Goal: Information Seeking & Learning: Find specific fact

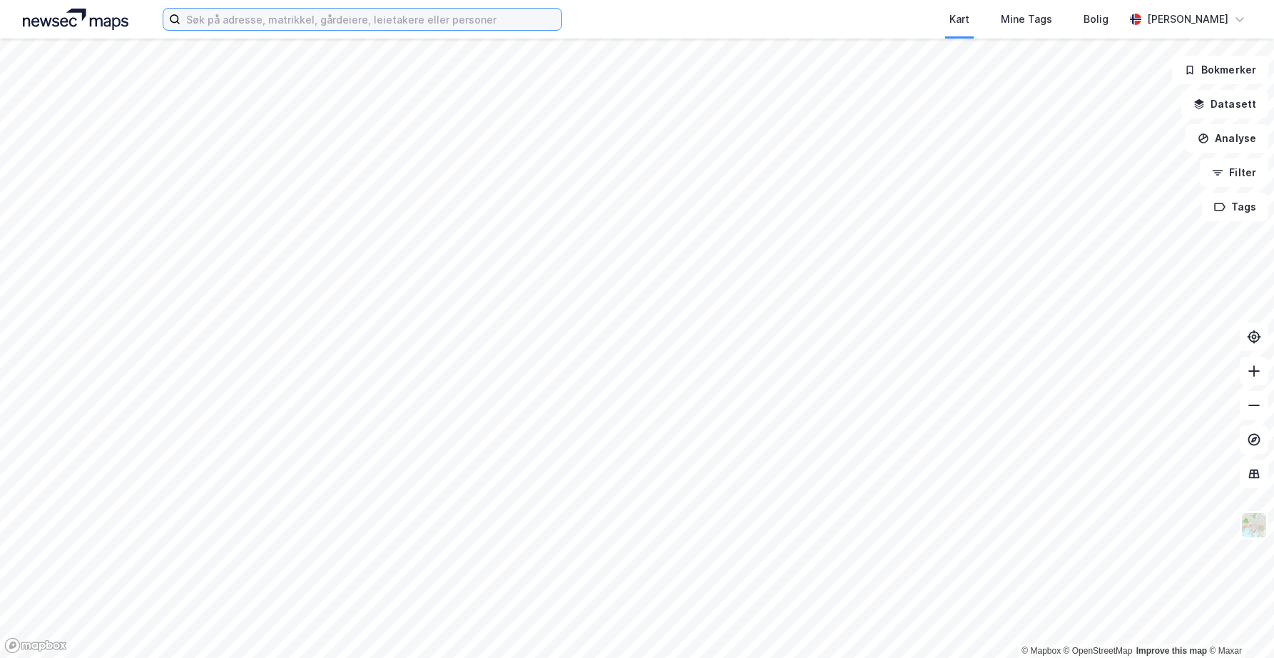
click at [353, 18] on input at bounding box center [371, 19] width 381 height 21
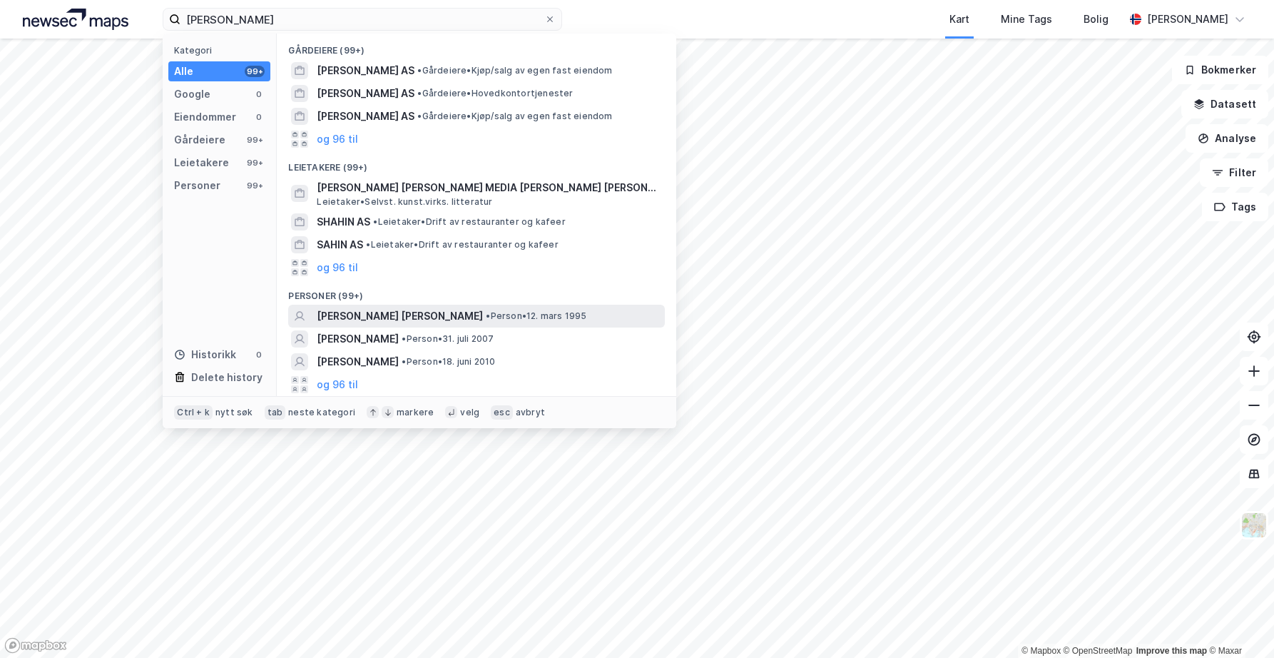
click at [349, 315] on span "[PERSON_NAME] [PERSON_NAME]" at bounding box center [400, 316] width 166 height 17
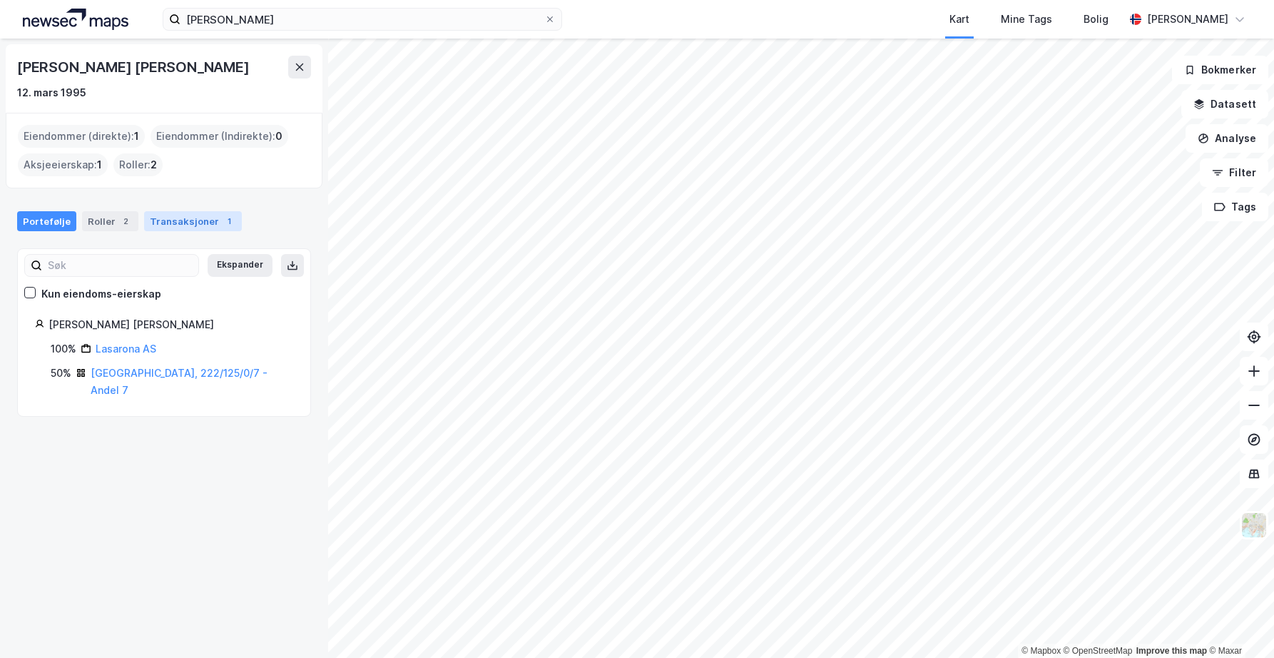
click at [198, 218] on div "Transaksjoner 1" at bounding box center [193, 221] width 98 height 20
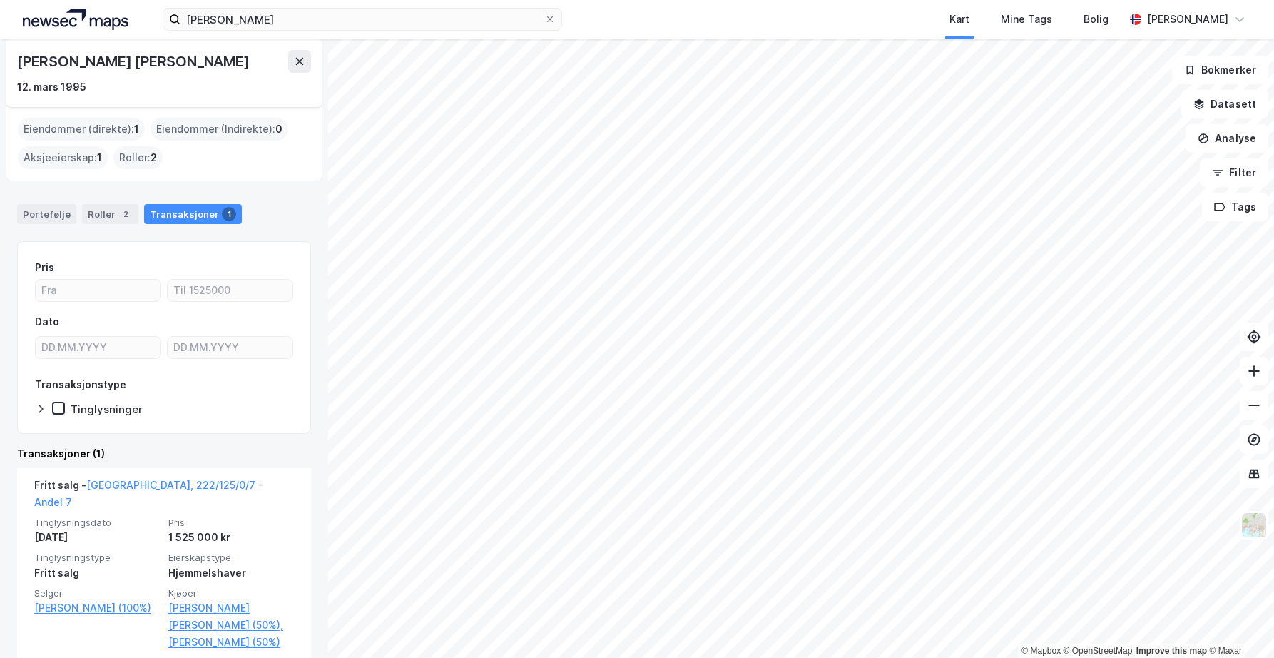
scroll to position [9, 0]
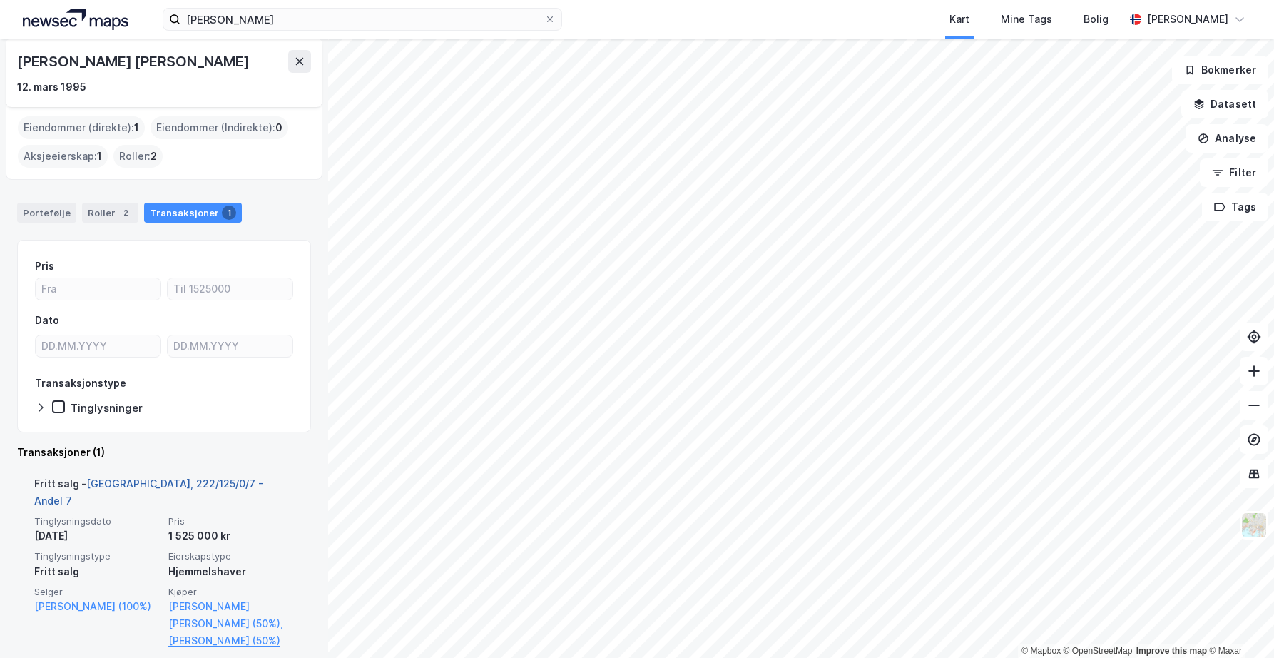
click at [171, 481] on link "[GEOGRAPHIC_DATA], 222/125/0/7 - Andel 7" at bounding box center [148, 491] width 229 height 29
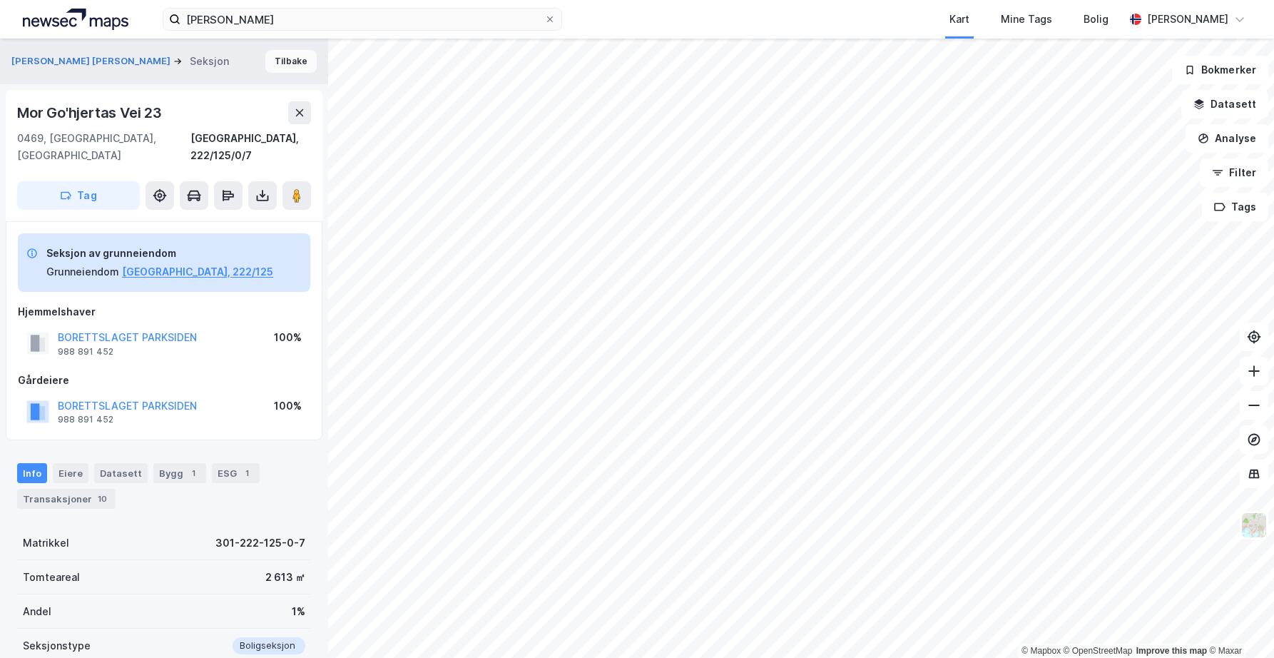
click at [281, 58] on button "Tilbake" at bounding box center [290, 61] width 51 height 23
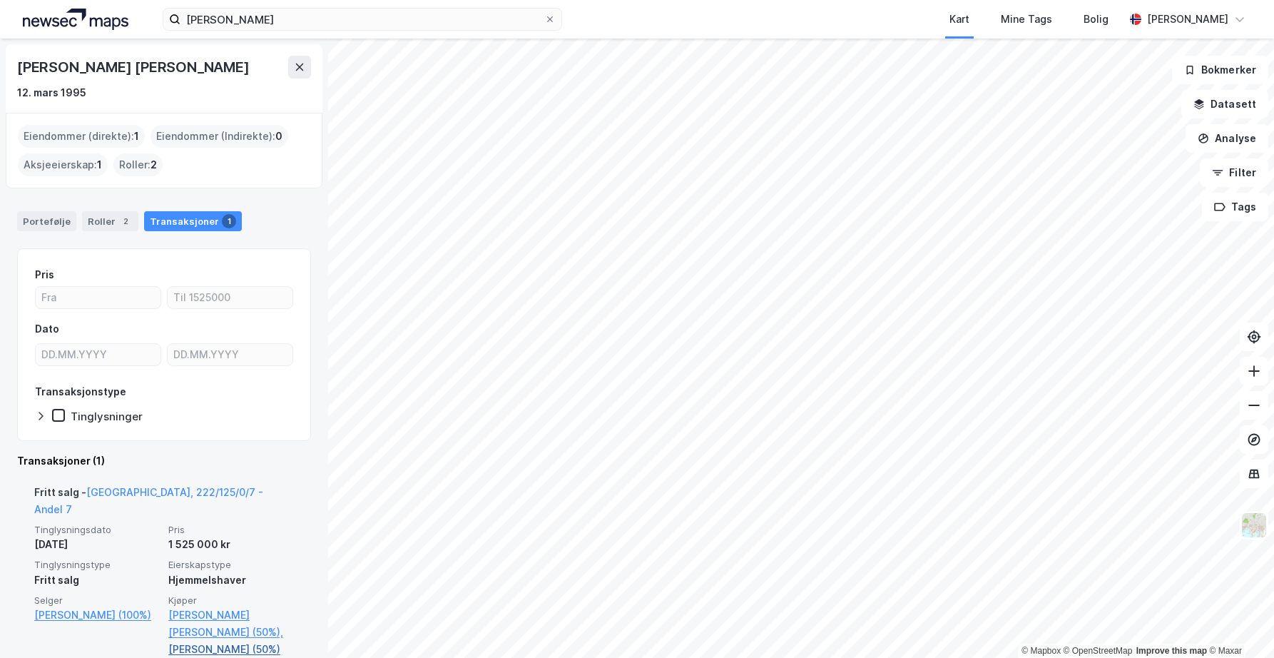
click at [179, 641] on link "[PERSON_NAME] (50%)" at bounding box center [231, 649] width 126 height 17
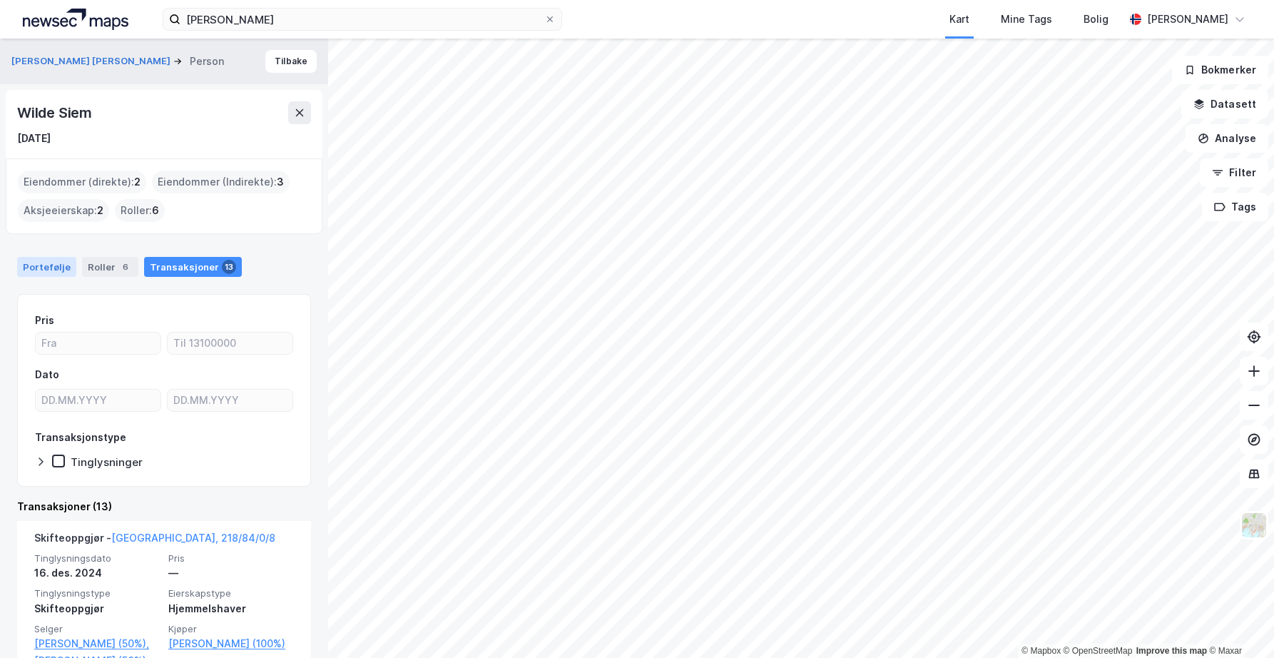
click at [52, 266] on div "Portefølje" at bounding box center [46, 267] width 59 height 20
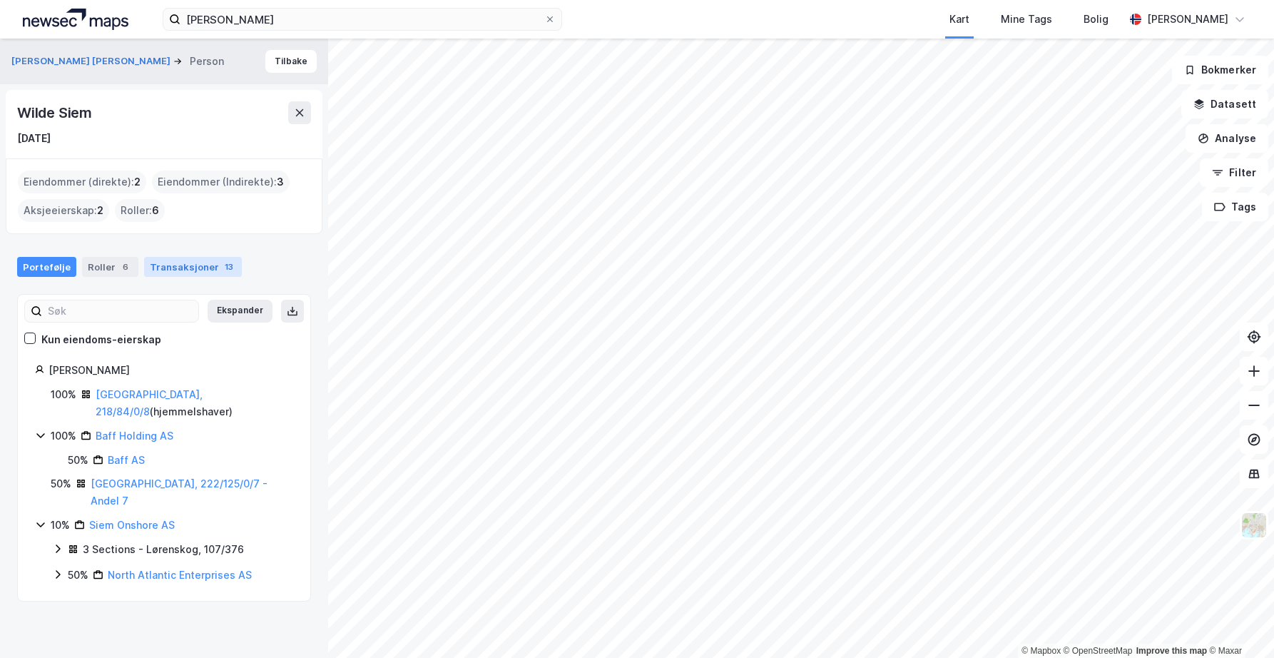
click at [195, 274] on div "Transaksjoner 13" at bounding box center [193, 267] width 98 height 20
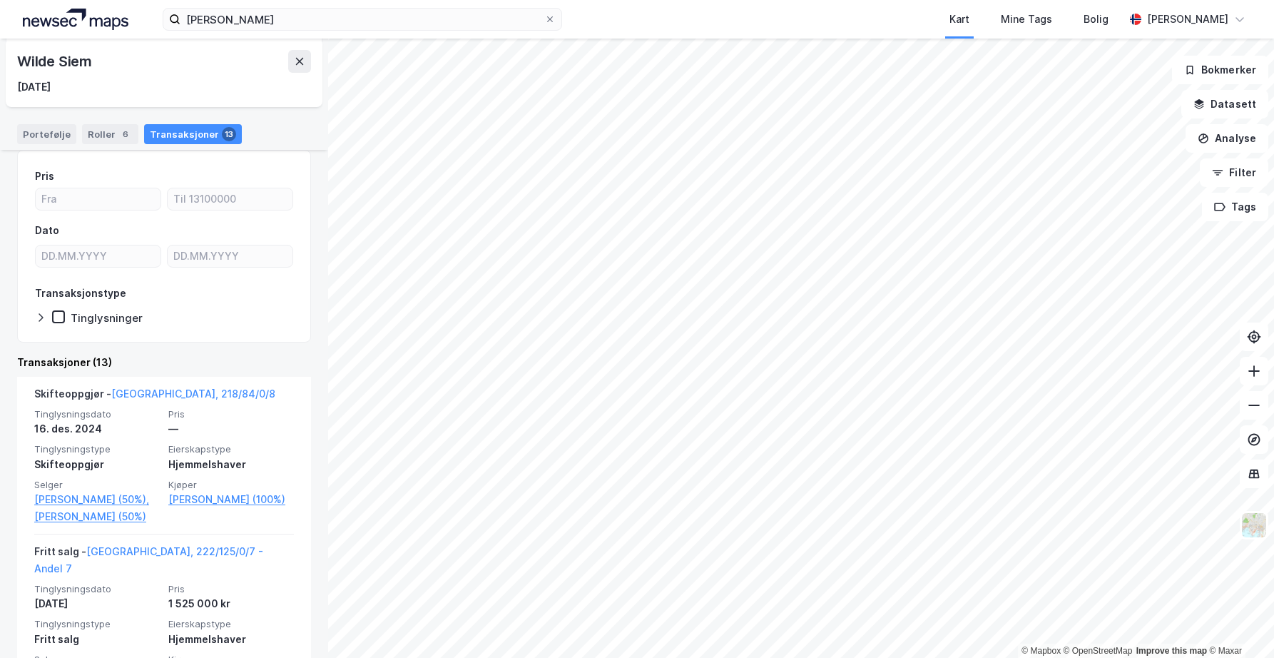
scroll to position [71, 0]
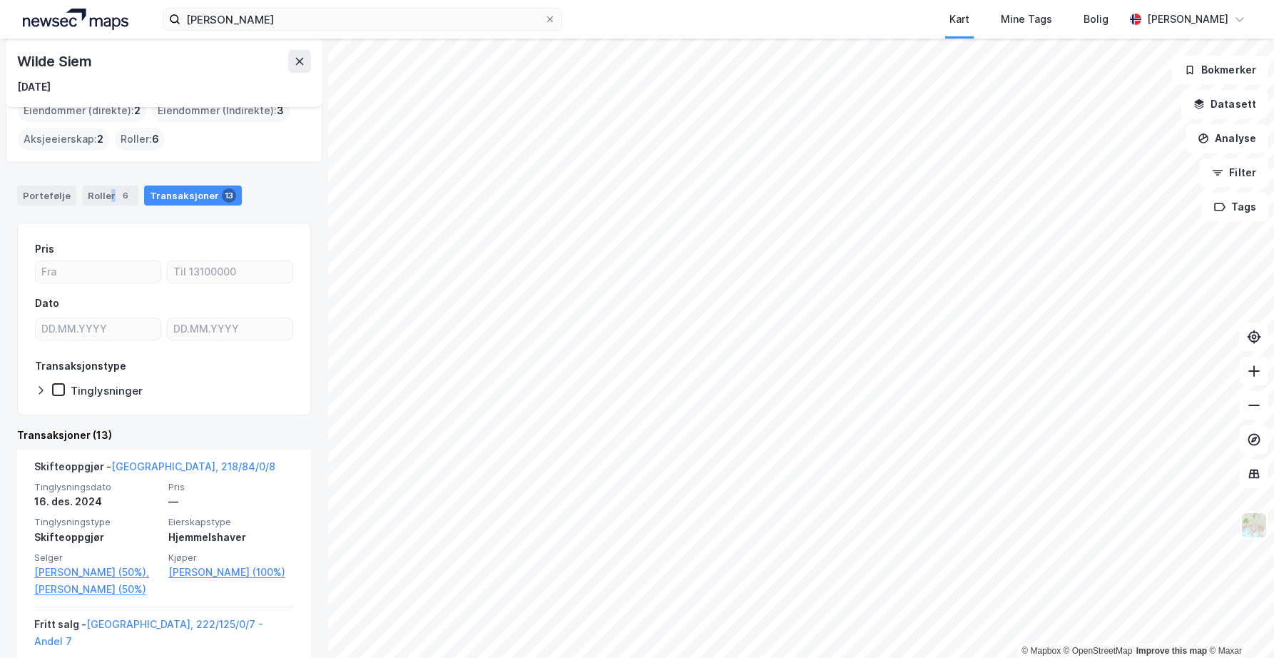
click at [108, 199] on div "Roller 6" at bounding box center [110, 196] width 56 height 20
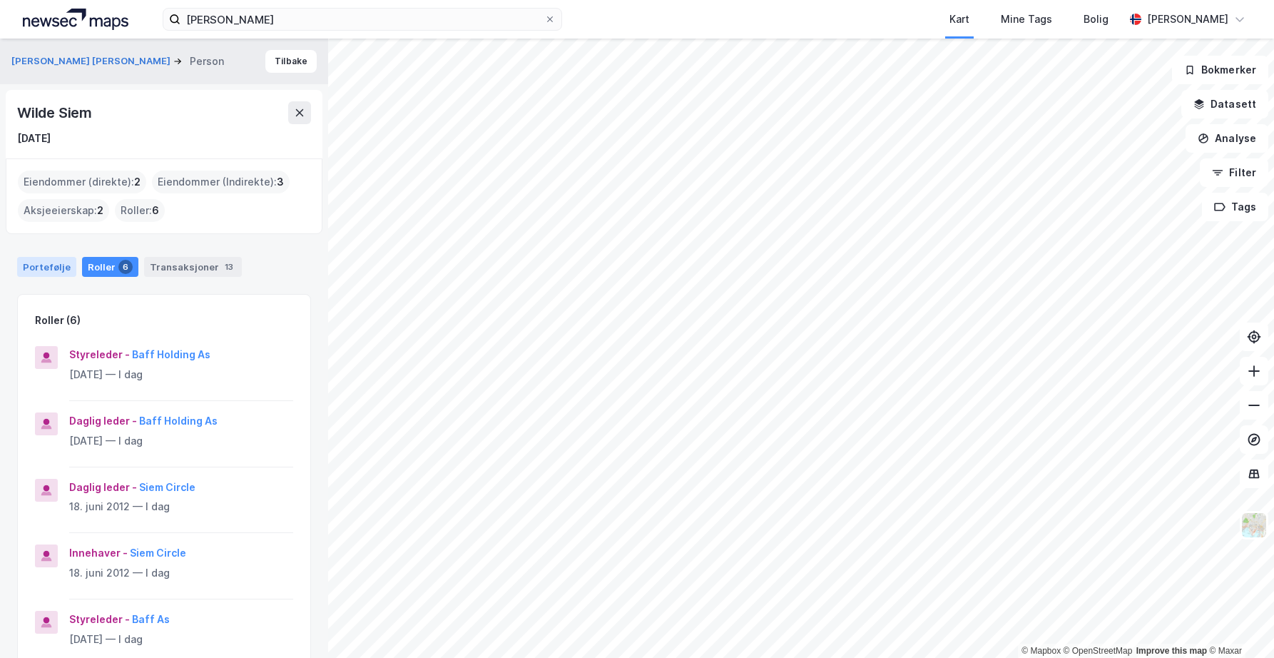
click at [44, 274] on div "Portefølje" at bounding box center [46, 267] width 59 height 20
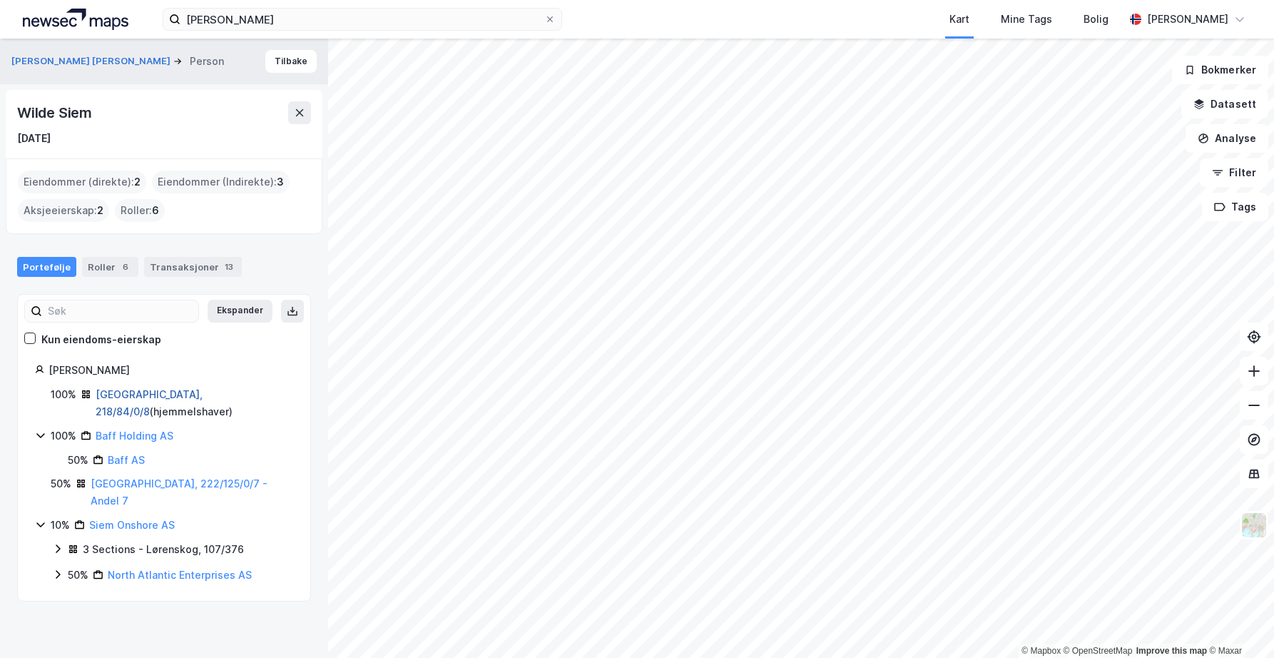
click at [133, 397] on link "[GEOGRAPHIC_DATA], 218/84/0/8" at bounding box center [149, 402] width 107 height 29
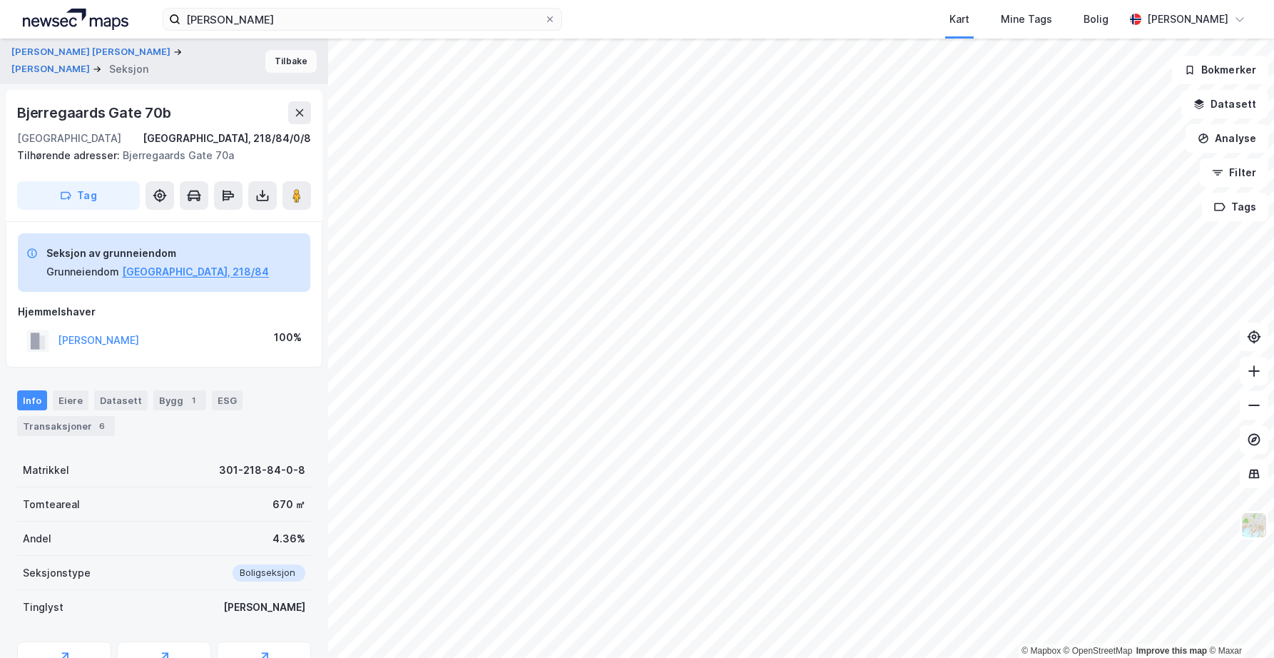
click at [282, 55] on button "Tilbake" at bounding box center [290, 61] width 51 height 23
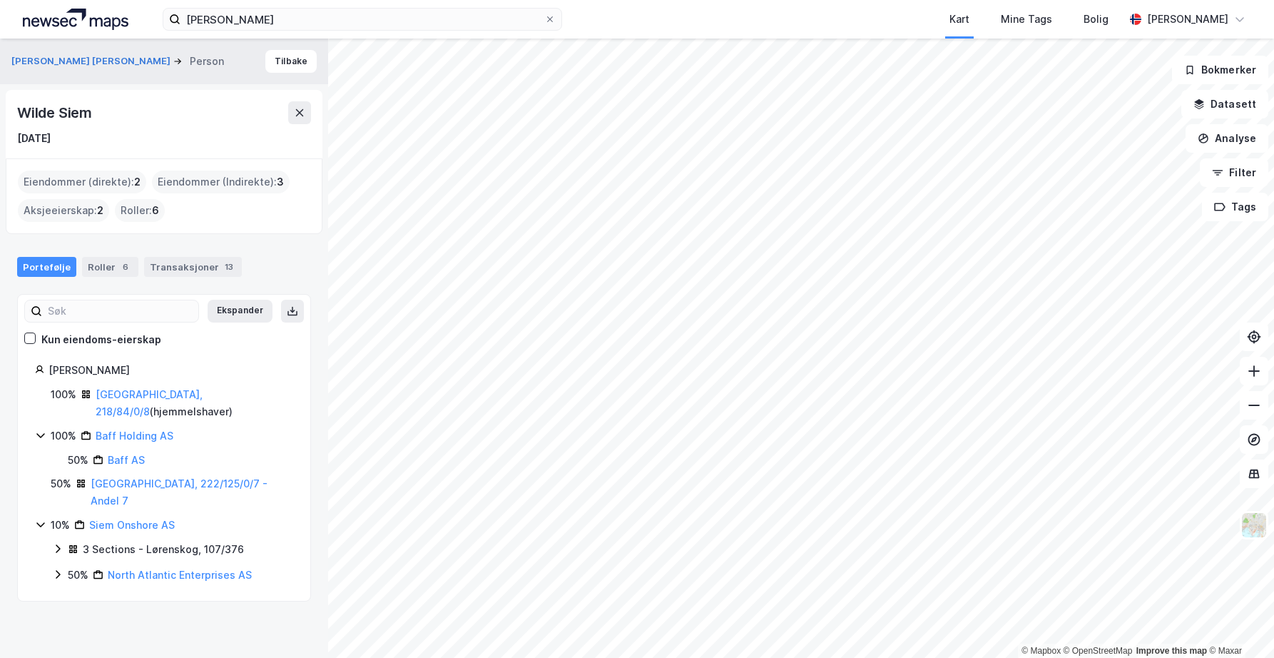
click at [64, 541] on div "3 Sections - Lørenskog, 107/376" at bounding box center [172, 550] width 241 height 19
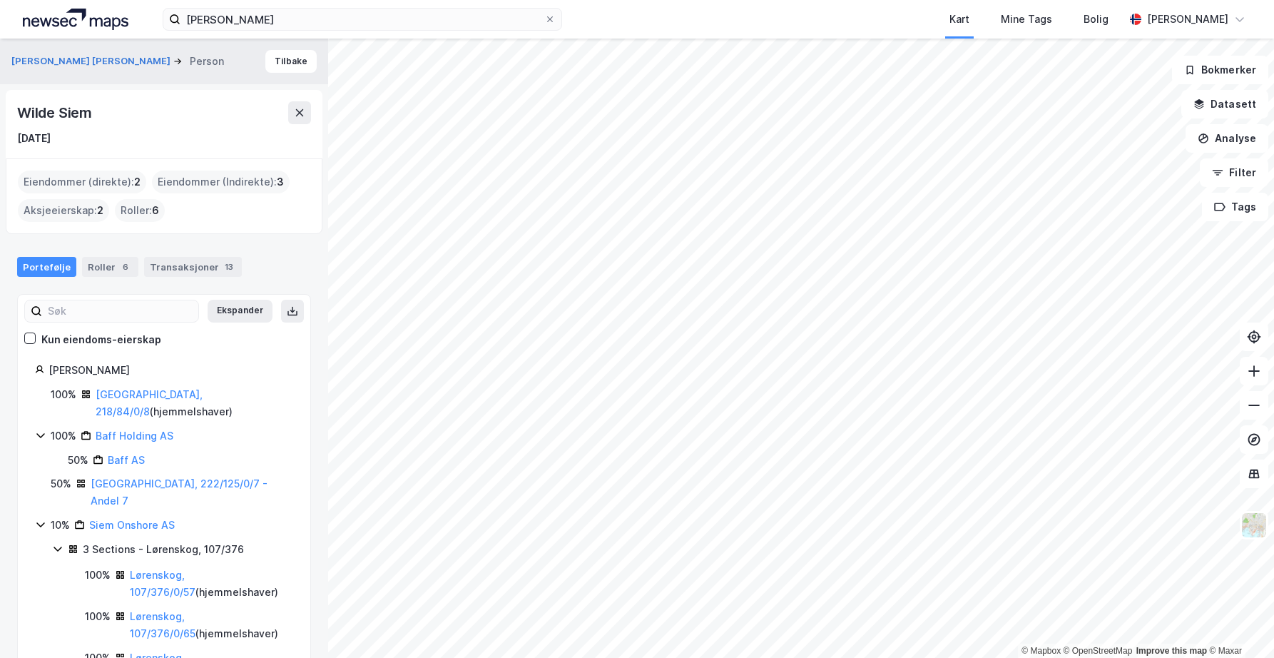
scroll to position [51, 0]
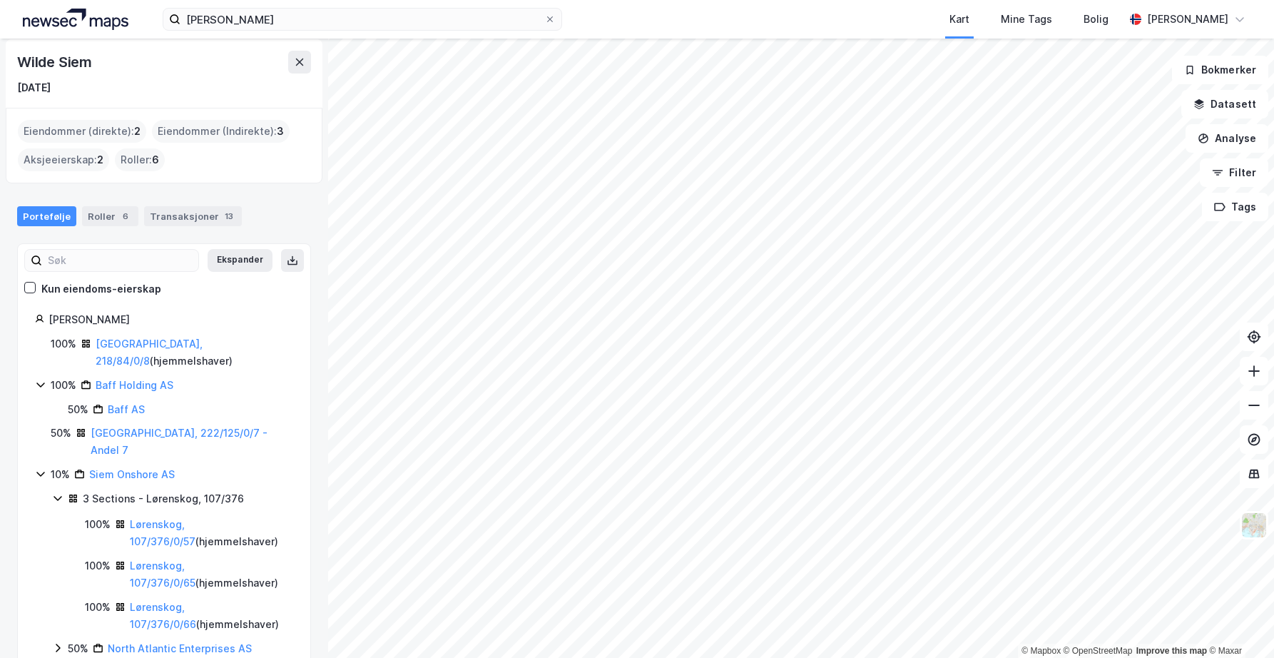
click at [56, 642] on icon at bounding box center [57, 647] width 11 height 11
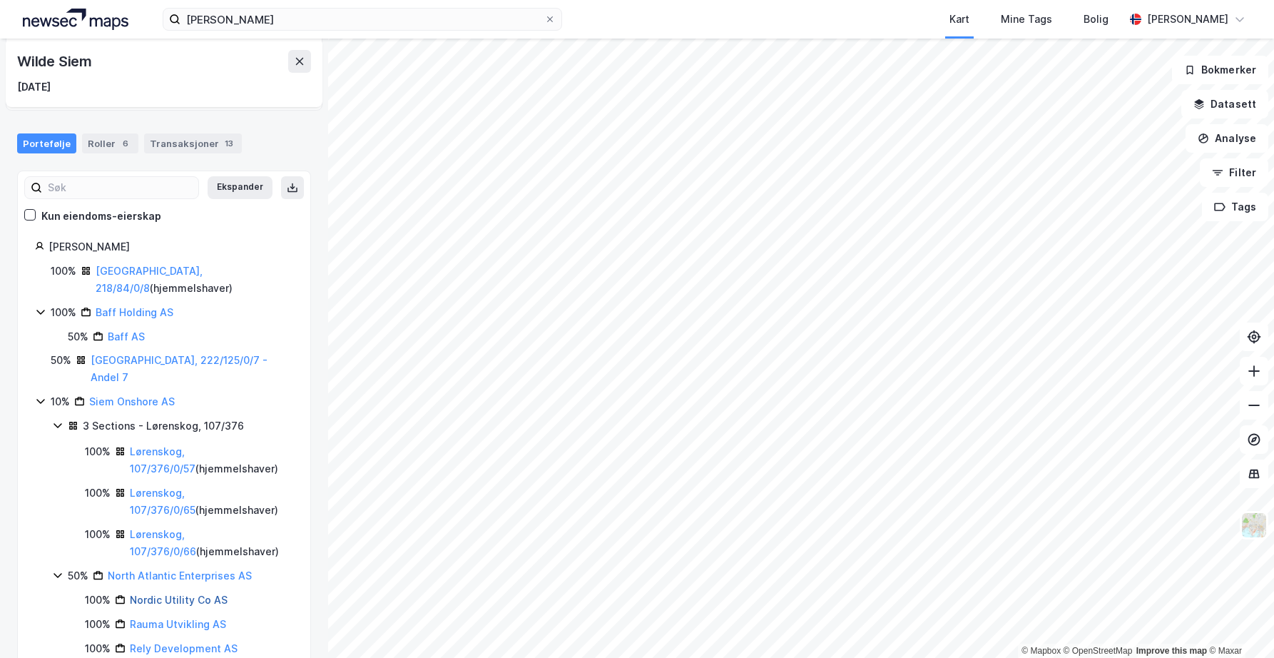
click at [156, 594] on link "Nordic Utility Co AS" at bounding box center [179, 600] width 98 height 12
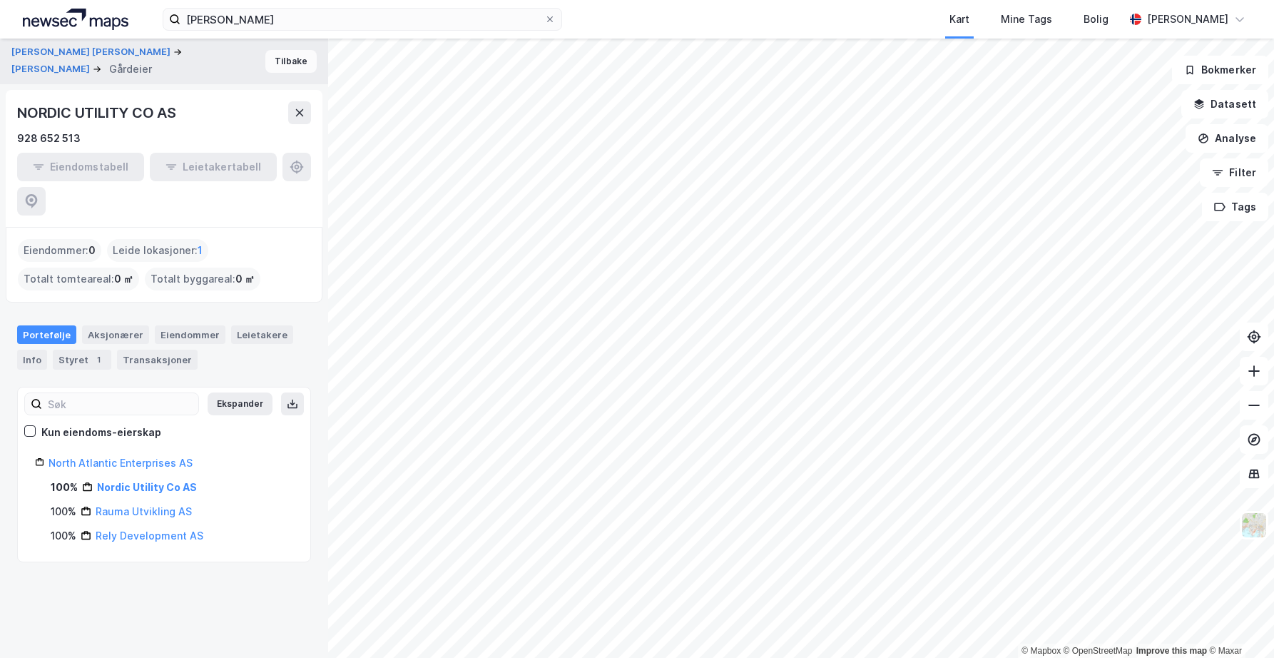
click at [283, 61] on button "Tilbake" at bounding box center [290, 61] width 51 height 23
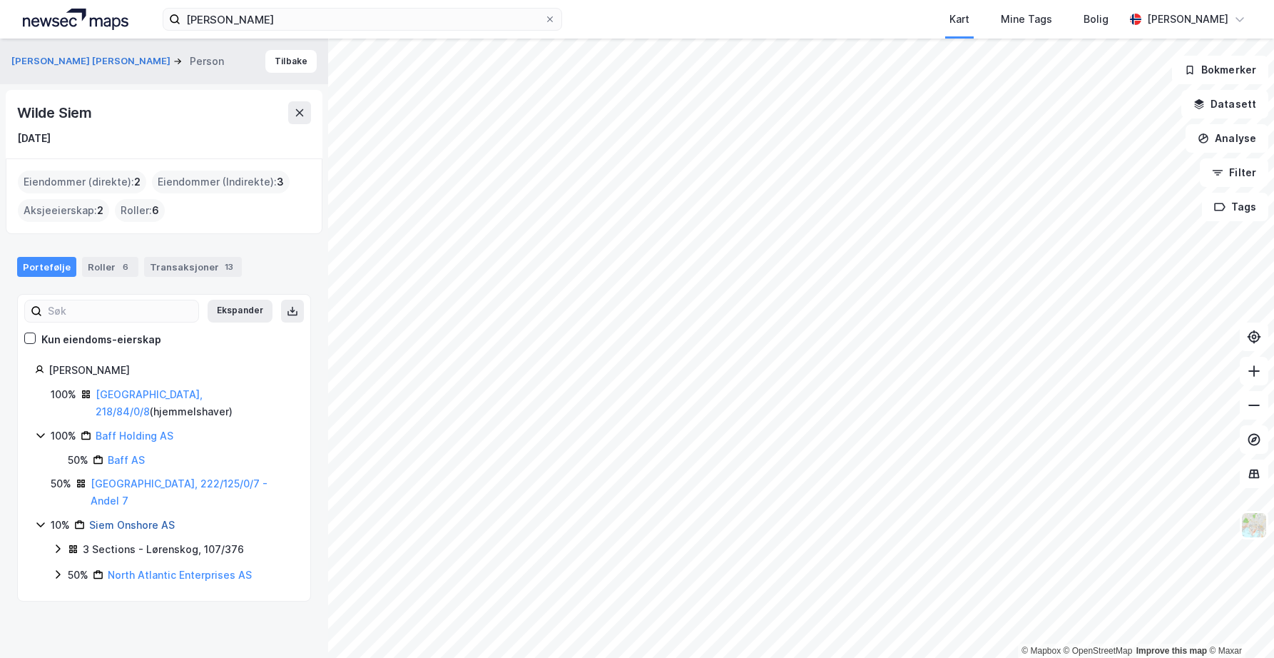
click at [106, 519] on link "Siem Onshore AS" at bounding box center [132, 525] width 86 height 12
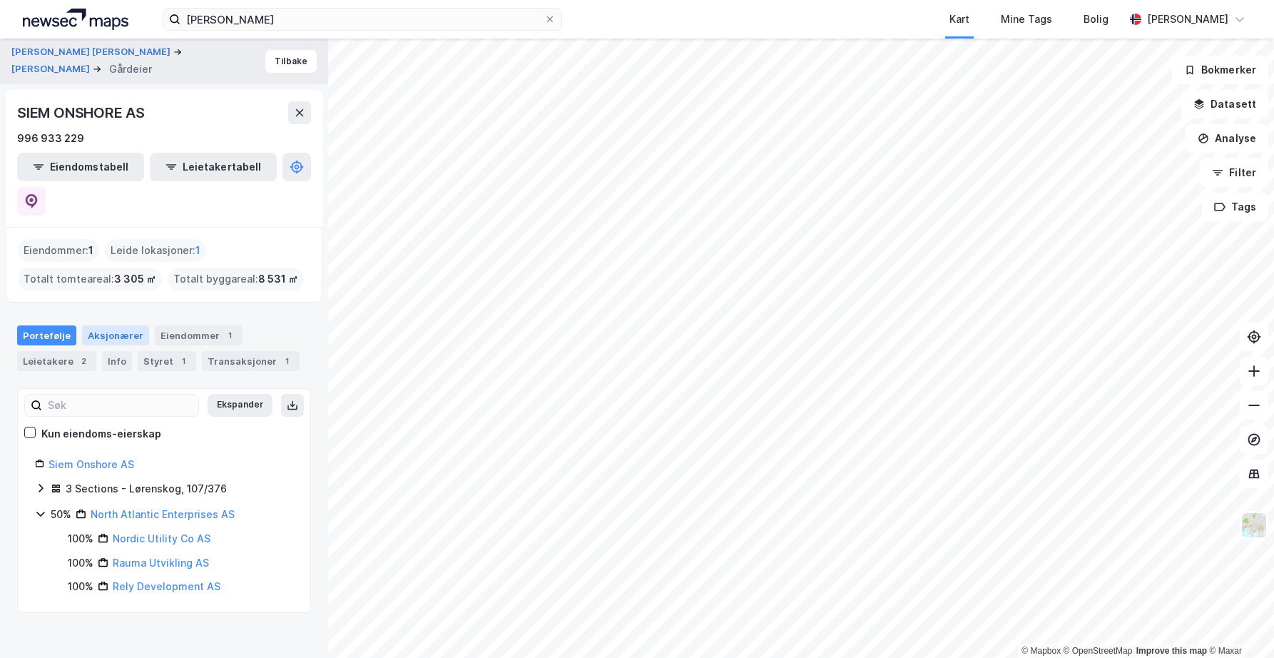
click at [117, 325] on div "Aksjonærer" at bounding box center [115, 335] width 67 height 20
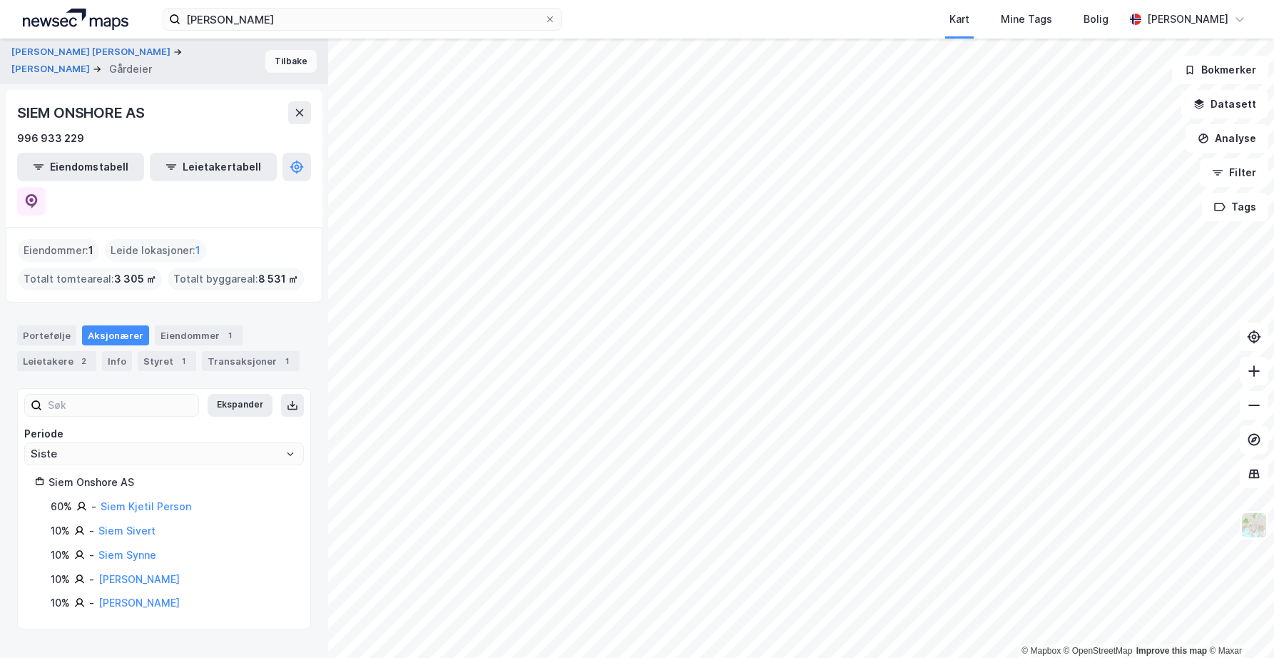
click at [286, 63] on button "Tilbake" at bounding box center [290, 61] width 51 height 23
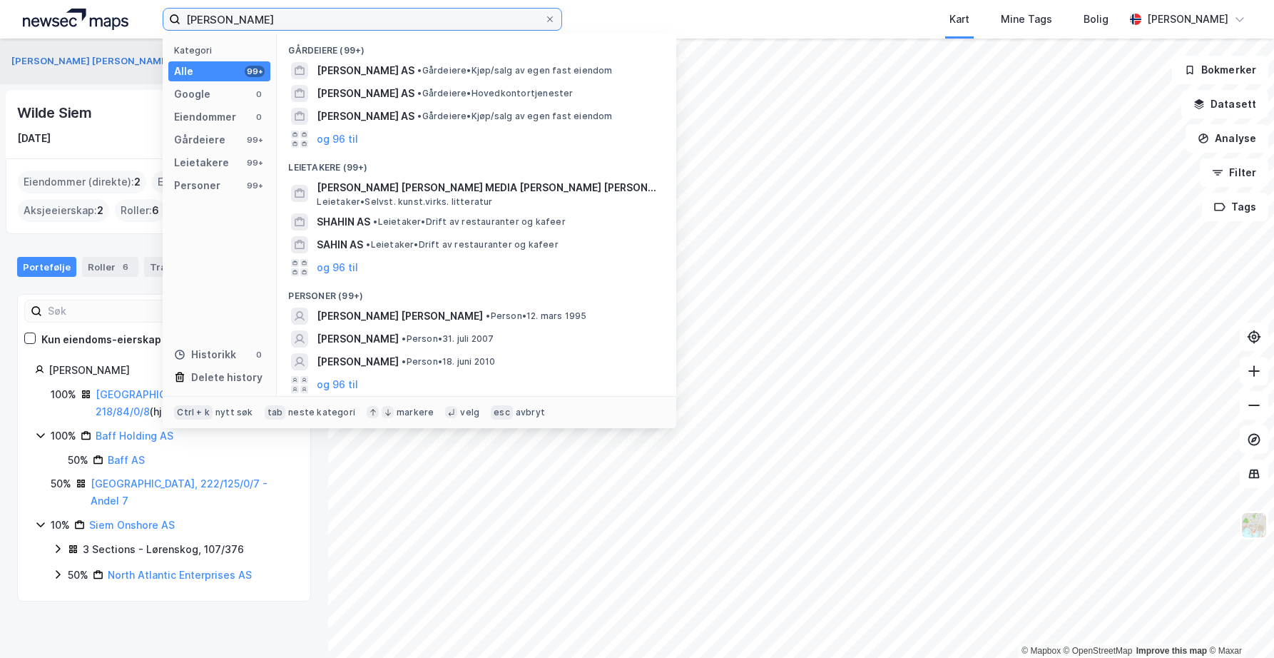
drag, startPoint x: 286, startPoint y: 26, endPoint x: 146, endPoint y: 47, distance: 142.2
click at [146, 47] on div "[PERSON_NAME] Kategori Alle 99+ Google 0 Eiendommer 0 Gårdeiere 99+ Leietakere …" at bounding box center [637, 329] width 1274 height 658
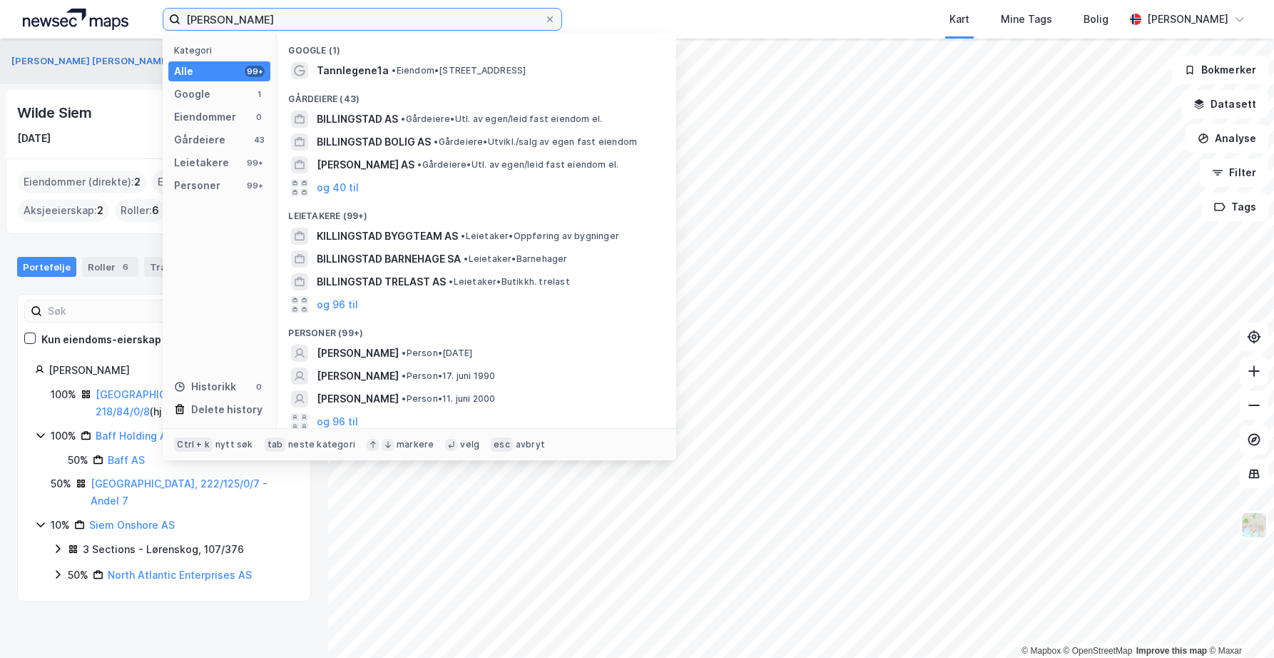
scroll to position [5, 0]
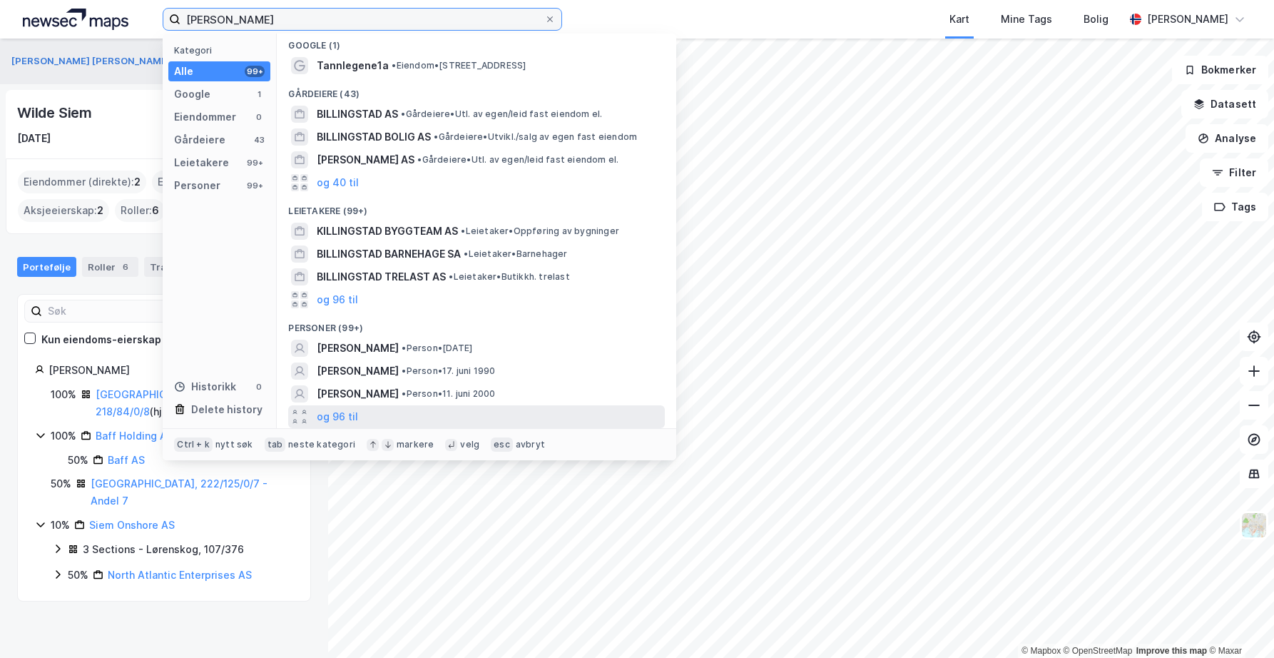
type input "[PERSON_NAME]"
click at [337, 406] on div "og 96 til" at bounding box center [476, 416] width 377 height 23
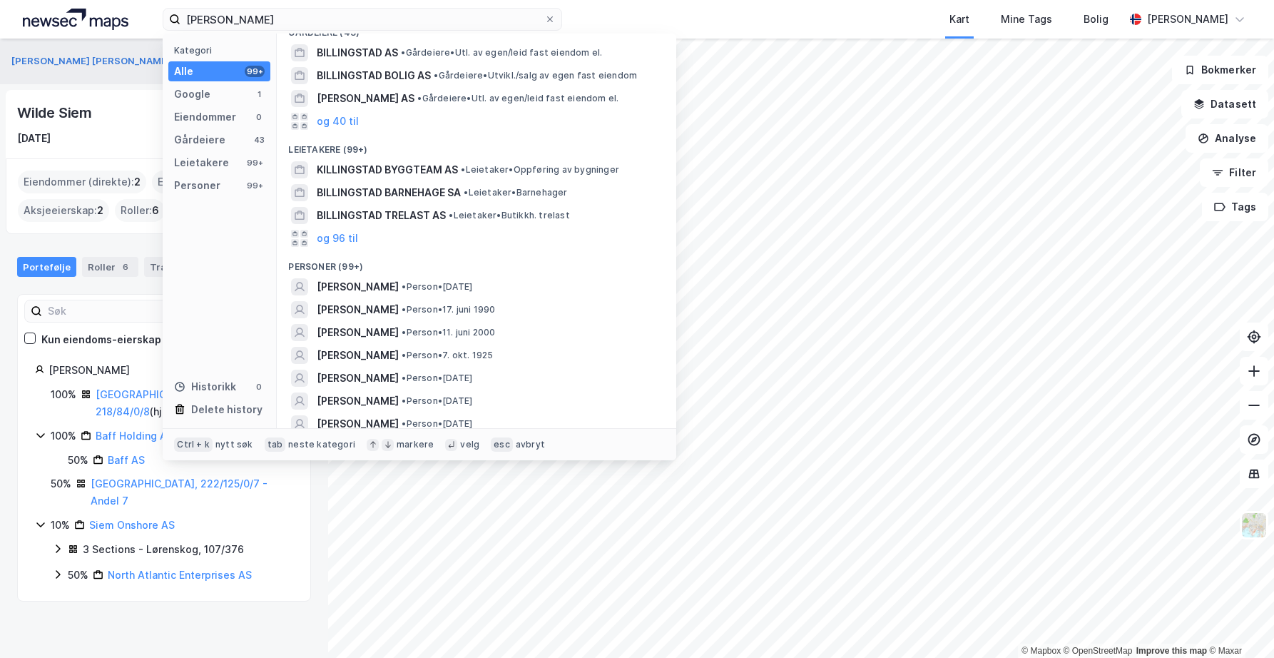
scroll to position [148, 0]
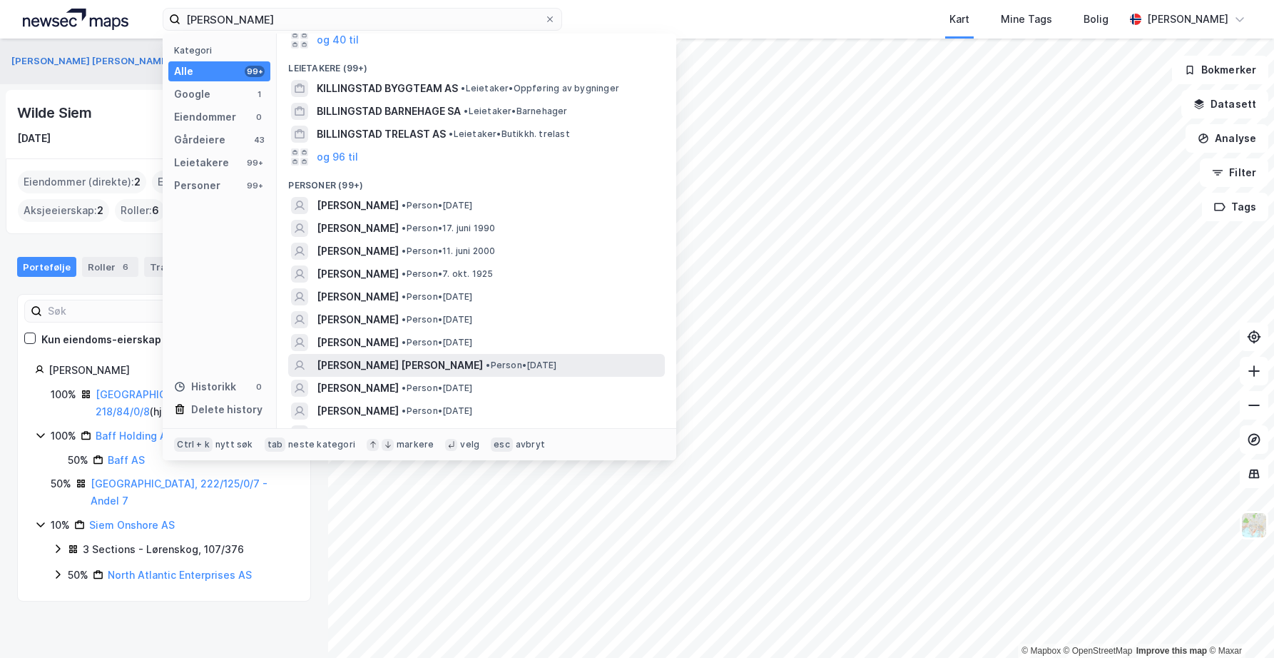
click at [398, 366] on span "[PERSON_NAME] [PERSON_NAME]" at bounding box center [400, 365] width 166 height 17
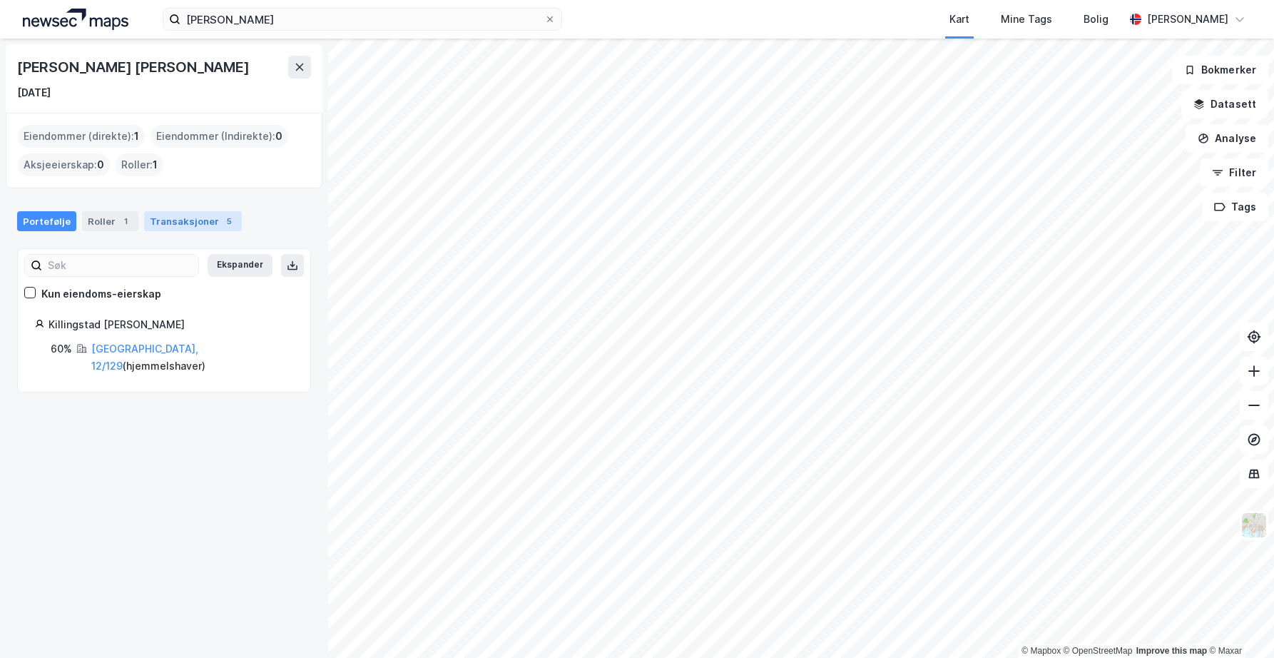
click at [191, 218] on div "Transaksjoner 5" at bounding box center [193, 221] width 98 height 20
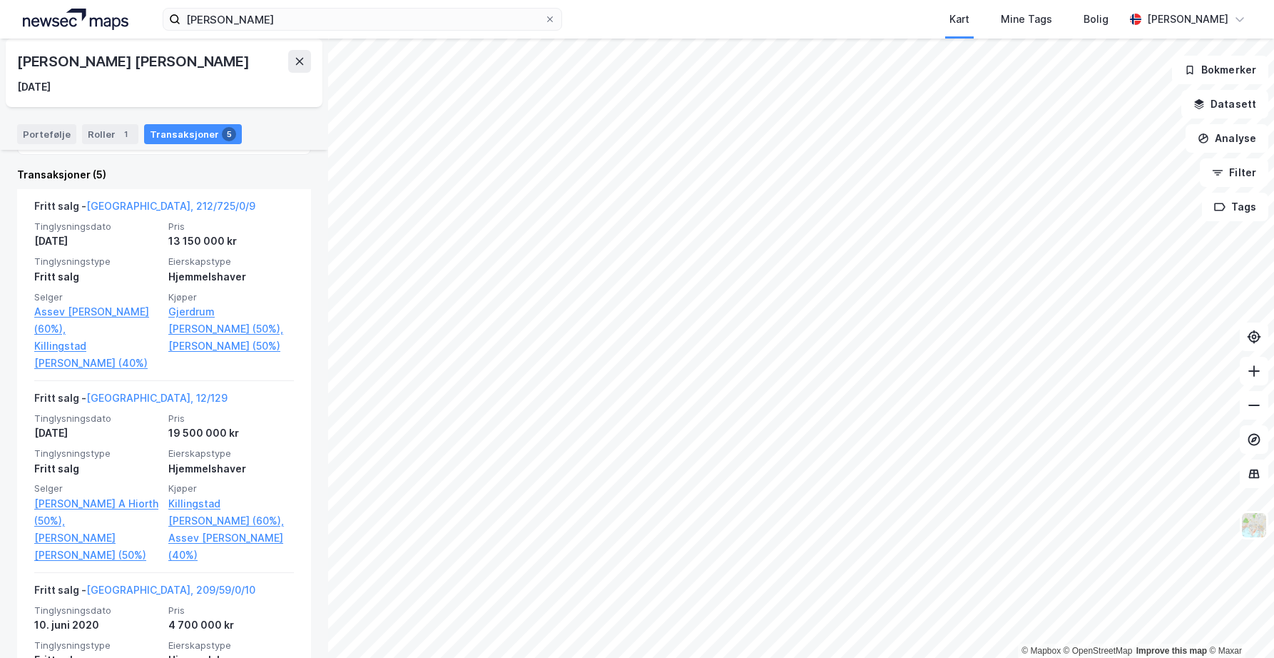
scroll to position [285, 0]
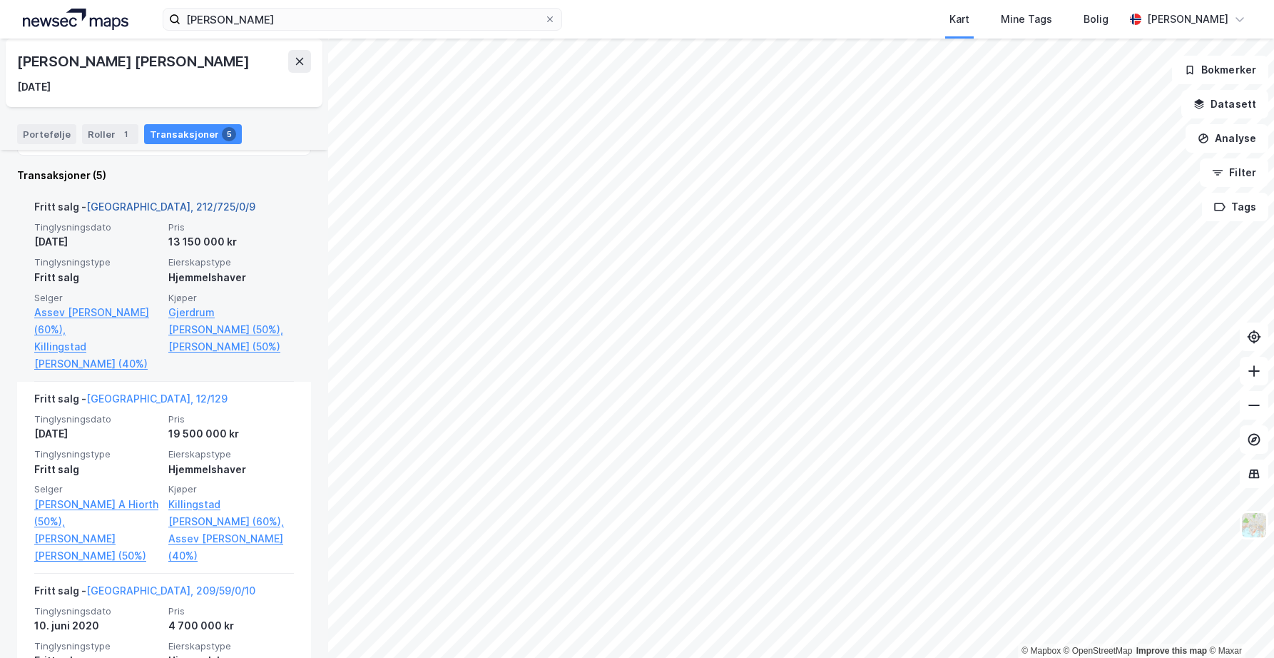
click at [128, 208] on link "[GEOGRAPHIC_DATA], 212/725/0/9" at bounding box center [170, 207] width 169 height 12
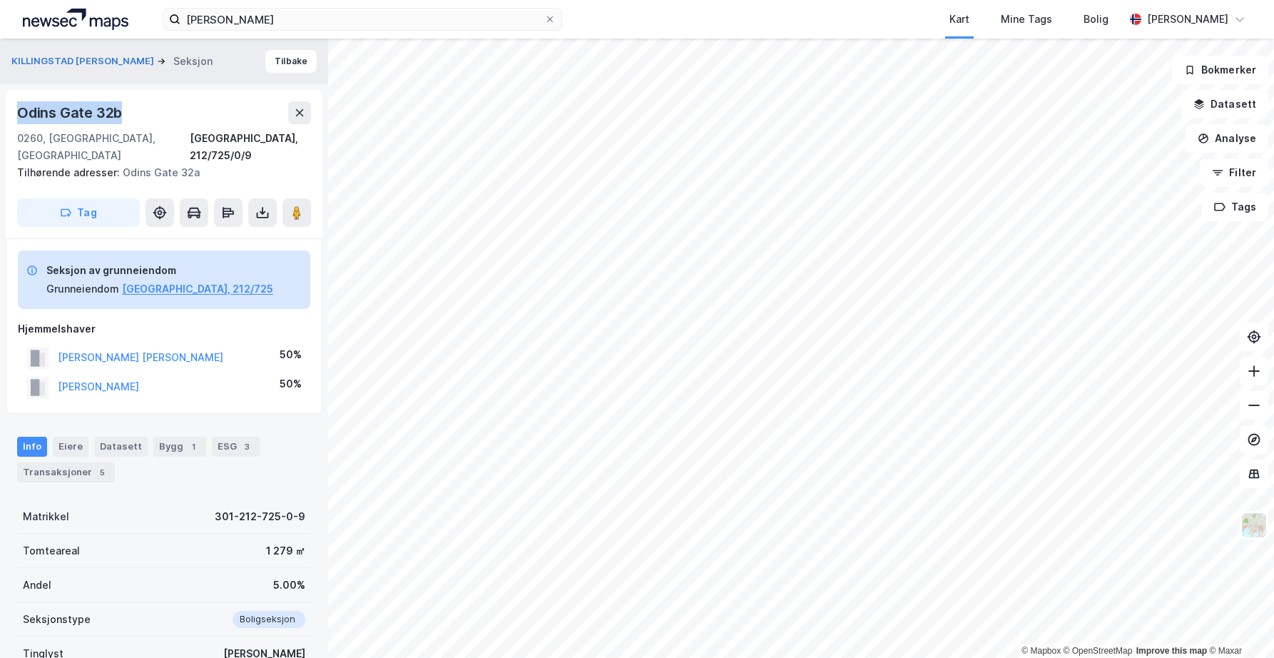
drag, startPoint x: 143, startPoint y: 104, endPoint x: 16, endPoint y: 94, distance: 127.4
click at [16, 94] on div "[STREET_ADDRESS], 212/725/0/9 Tilhørende adresser: [GEOGRAPHIC_DATA] 32a Tag" at bounding box center [164, 164] width 317 height 148
copy div "Odins Gate 32b"
